Goal: Information Seeking & Learning: Learn about a topic

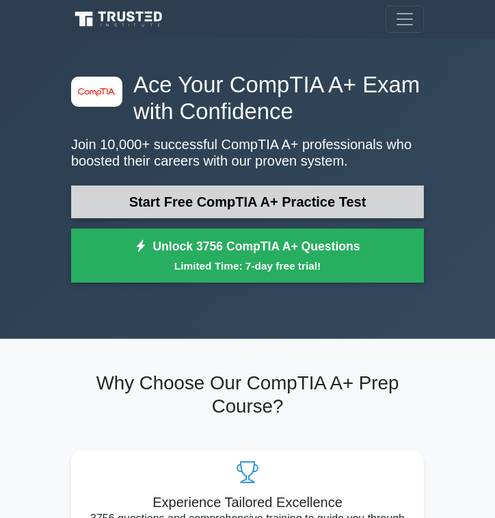
click at [207, 207] on link "Start Free CompTIA A+ Practice Test" at bounding box center [247, 201] width 353 height 33
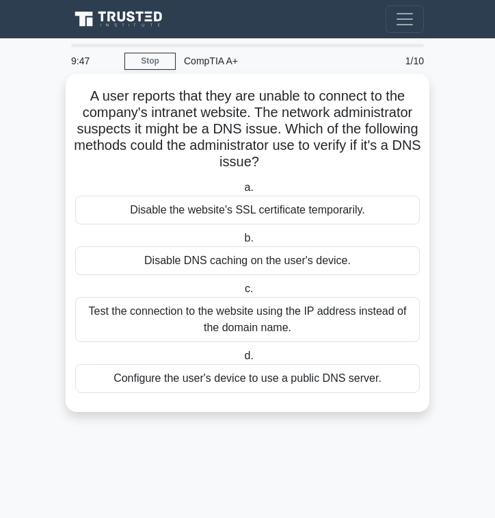
click at [182, 261] on div "Disable DNS caching on the user's device." at bounding box center [247, 260] width 345 height 29
click at [241, 243] on input "b. Disable DNS caching on the user's device." at bounding box center [241, 238] width 0 height 9
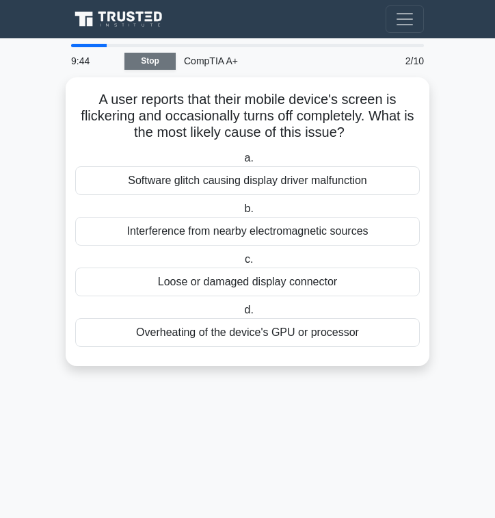
click at [152, 64] on link "Stop" at bounding box center [149, 61] width 51 height 17
